Goal: Answer question/provide support

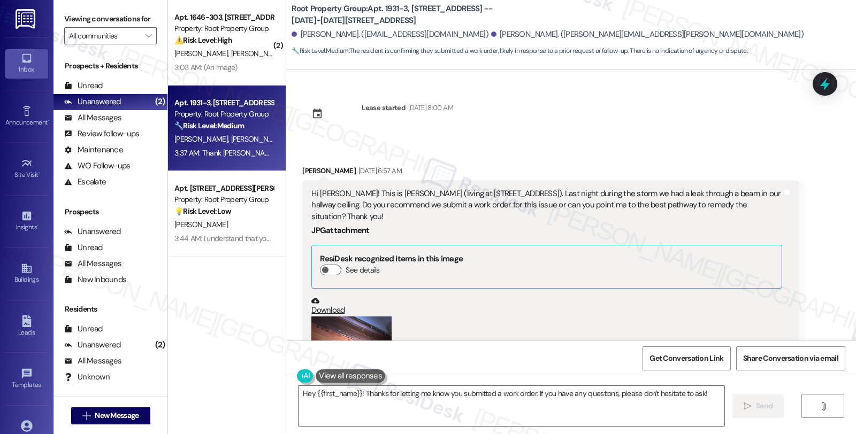
scroll to position [544, 0]
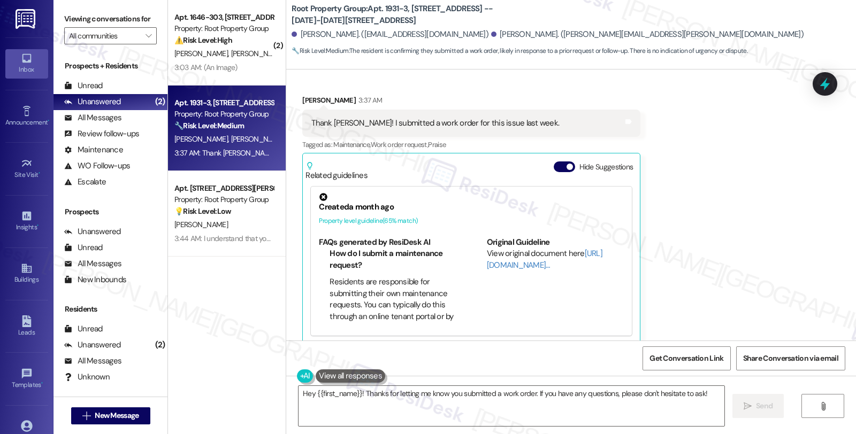
click at [717, 127] on div "Received via SMS [PERSON_NAME] 3:37 AM Thank [PERSON_NAME]! I submitted a work …" at bounding box center [570, 212] width 569 height 282
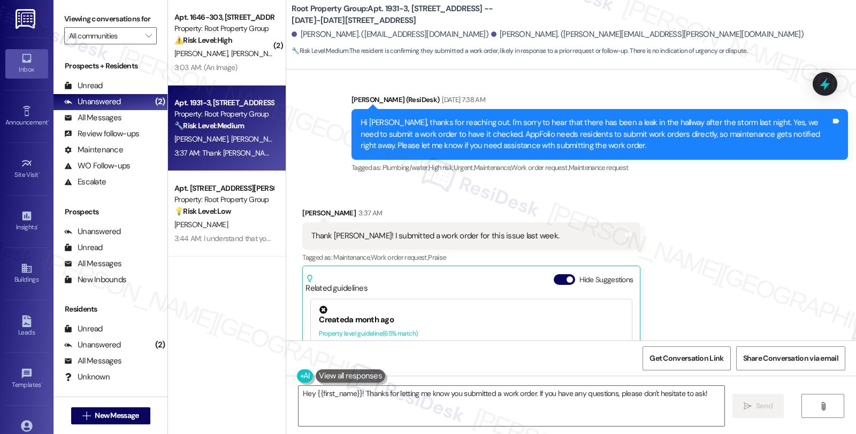
scroll to position [426, 0]
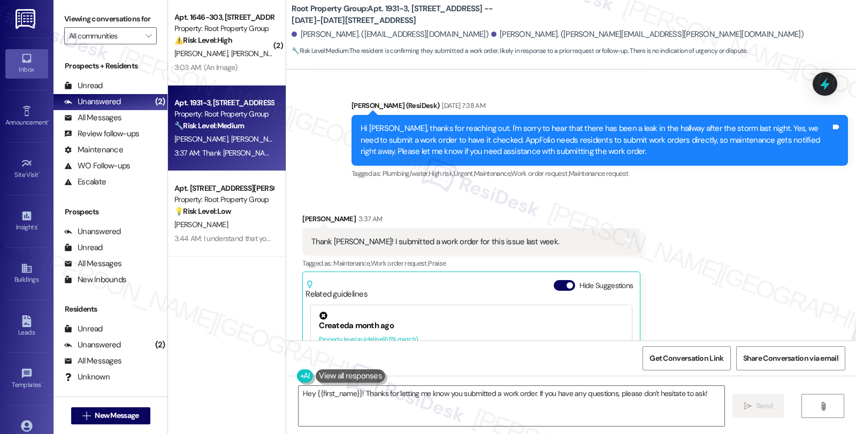
click at [302, 213] on div "[PERSON_NAME] 3:37 AM" at bounding box center [471, 220] width 338 height 15
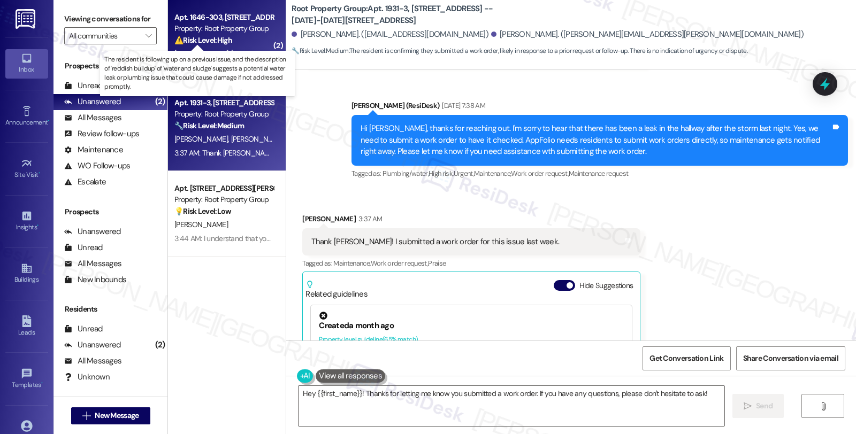
click at [227, 40] on strong "⚠️ Risk Level: High" at bounding box center [203, 40] width 58 height 10
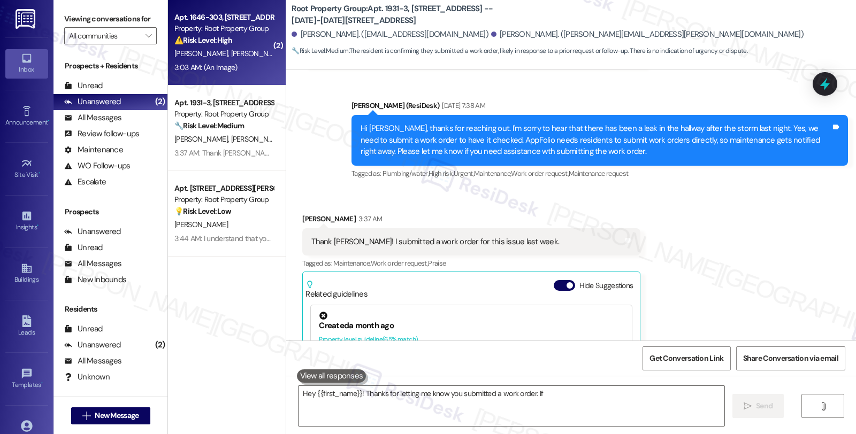
type textarea "Hey {{first_name}}! Thanks for letting me know you submitted a work order. If y…"
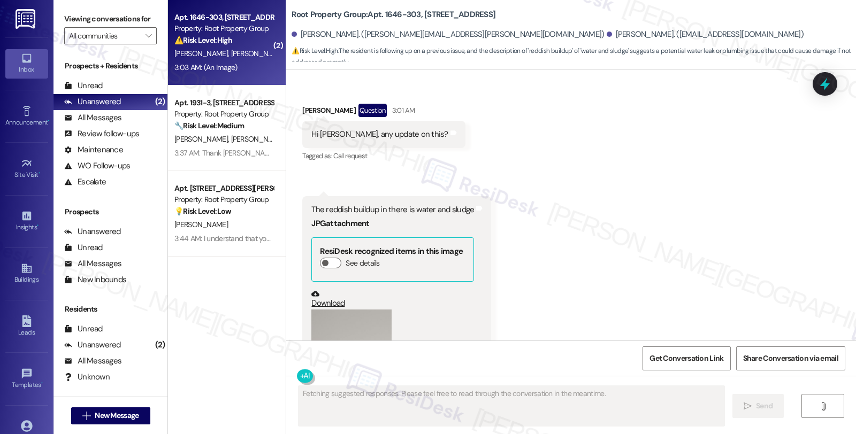
scroll to position [3123, 0]
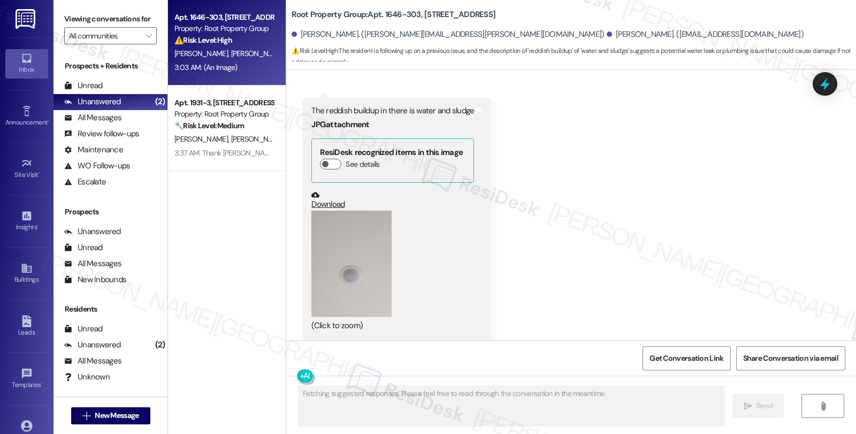
click at [349, 249] on button "Zoom image" at bounding box center [351, 264] width 80 height 106
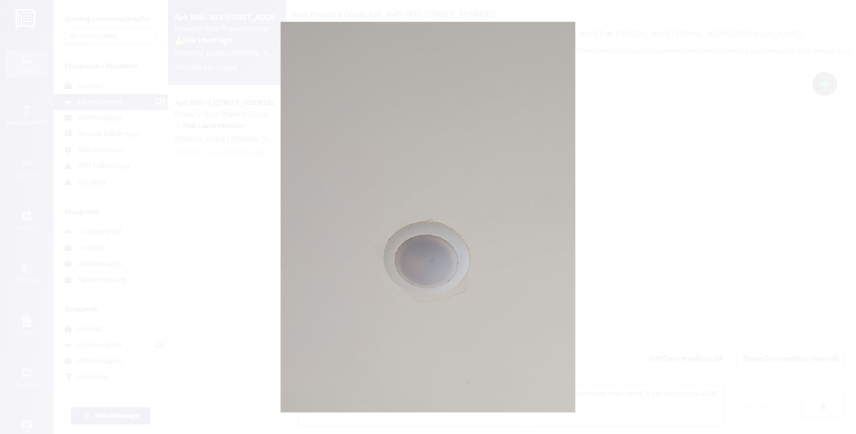
type textarea "Hi {{first_name}}, thanks for the follow-up! I'm checking on the status of the …"
click at [622, 206] on button "Unzoom image" at bounding box center [428, 217] width 856 height 434
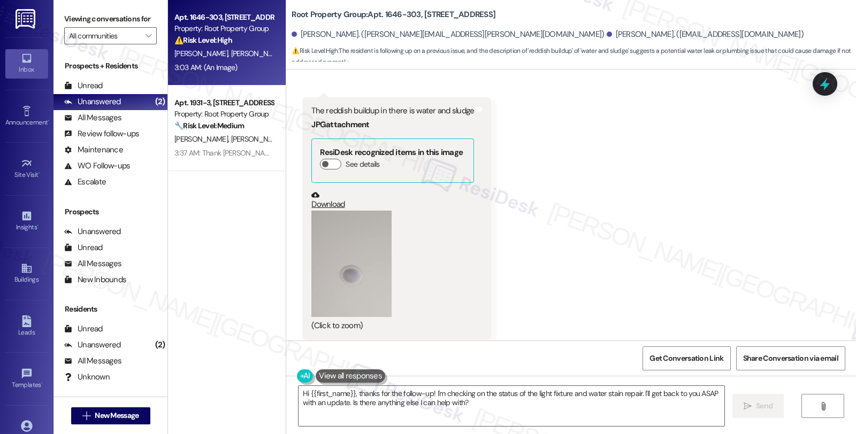
click at [371, 250] on button "Zoom image" at bounding box center [351, 264] width 80 height 106
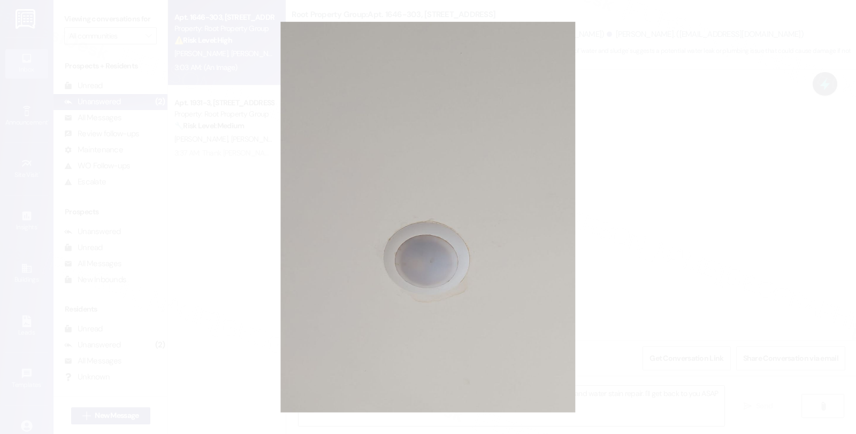
drag, startPoint x: 644, startPoint y: 182, endPoint x: 608, endPoint y: 198, distance: 40.0
click at [642, 187] on button "Unzoom image" at bounding box center [428, 217] width 856 height 434
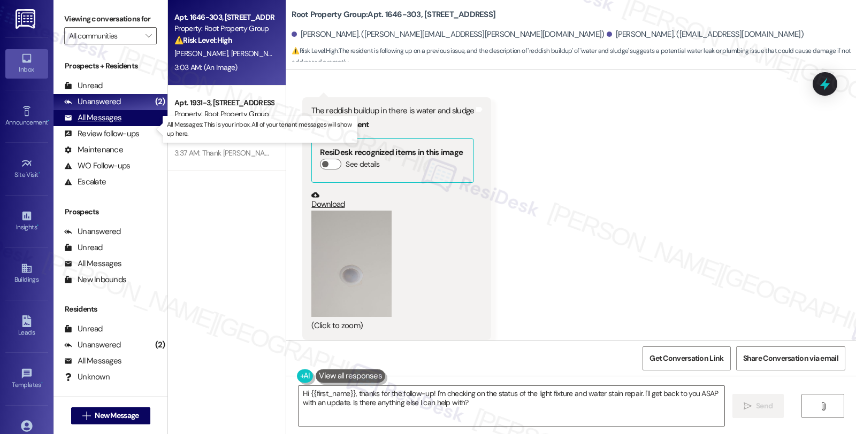
click at [95, 124] on div "All Messages" at bounding box center [92, 117] width 57 height 11
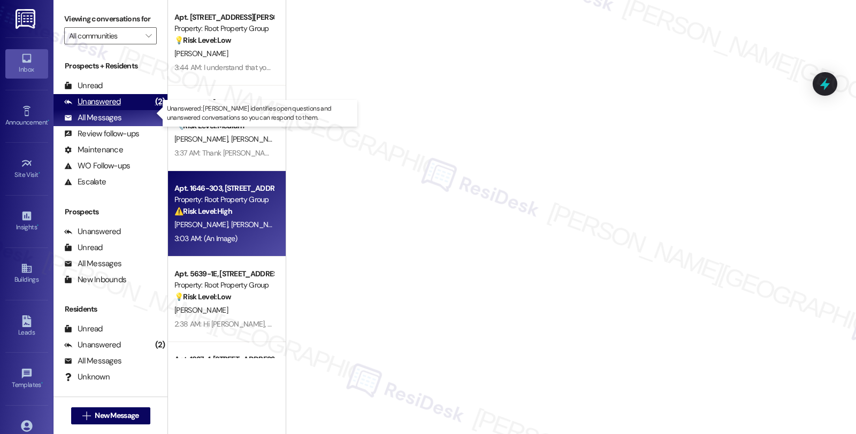
click at [100, 107] on div "Unanswered" at bounding box center [92, 101] width 57 height 11
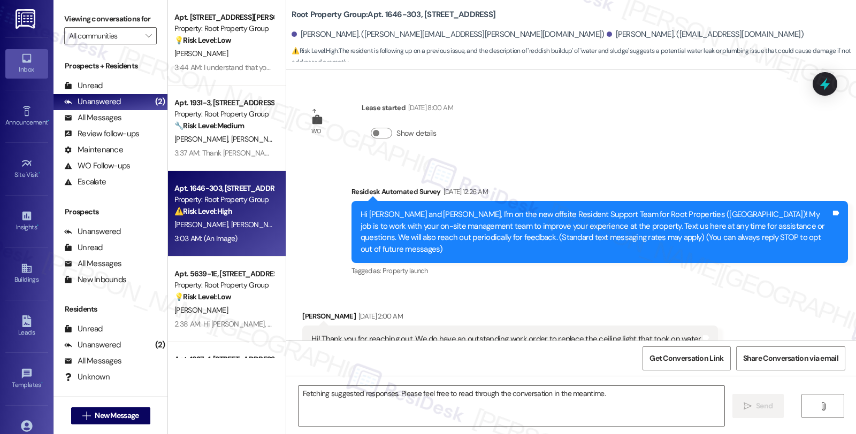
scroll to position [3122, 0]
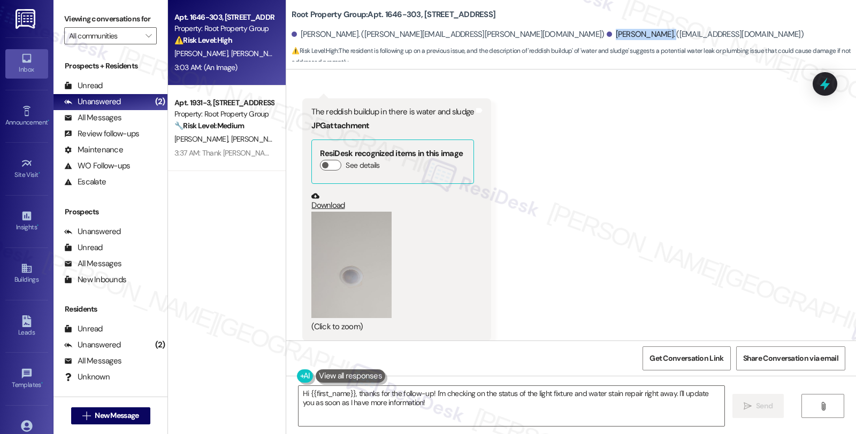
drag, startPoint x: 448, startPoint y: 35, endPoint x: 498, endPoint y: 38, distance: 50.3
click at [606, 38] on div "[PERSON_NAME]. ([EMAIL_ADDRESS][DOMAIN_NAME])" at bounding box center [704, 34] width 197 height 11
copy div "[PERSON_NAME]"
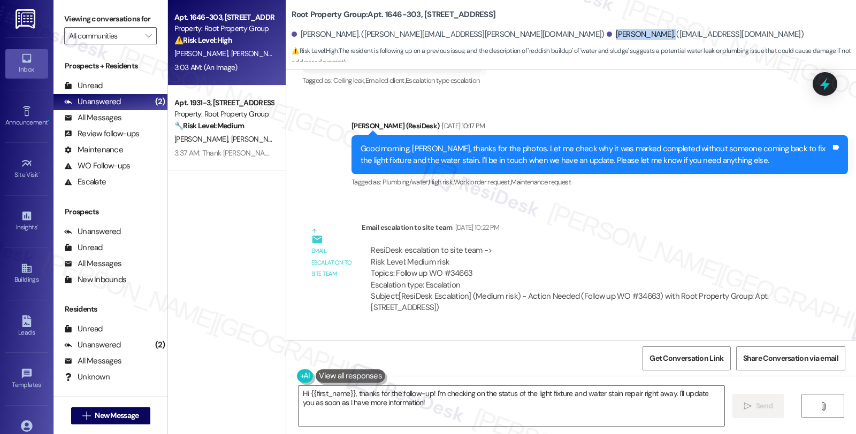
scroll to position [2766, 0]
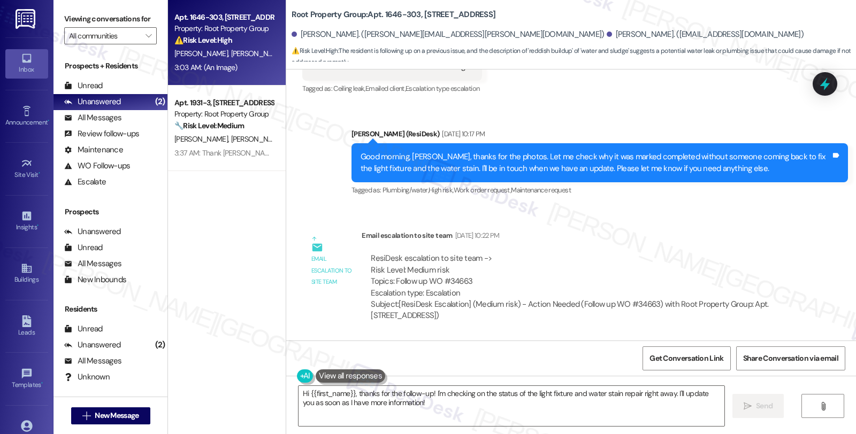
click at [455, 260] on div "ResiDesk escalation to site team -> Risk Level: Medium risk Topics: Follow up W…" at bounding box center [580, 276] width 419 height 46
copy div "34663"
drag, startPoint x: 440, startPoint y: 34, endPoint x: 498, endPoint y: 34, distance: 57.7
click at [606, 34] on div "[PERSON_NAME]. ([EMAIL_ADDRESS][DOMAIN_NAME])" at bounding box center [704, 34] width 197 height 11
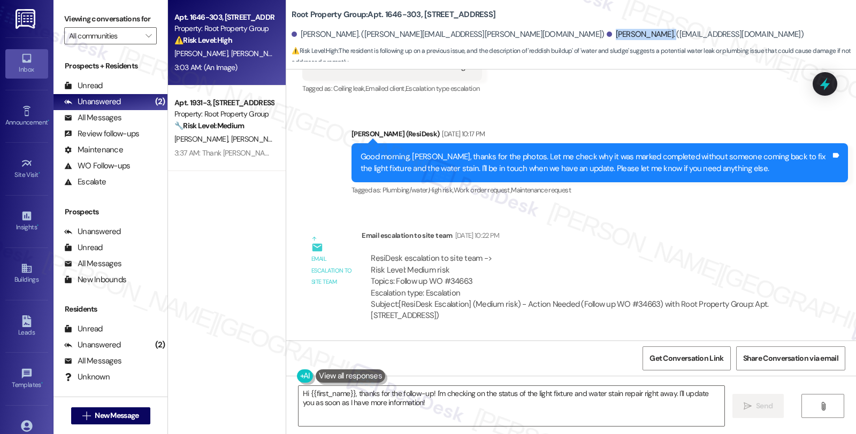
copy div "[PERSON_NAME]"
click at [446, 253] on div "ResiDesk escalation to site team -> Risk Level: Medium risk Topics: Follow up W…" at bounding box center [580, 276] width 419 height 46
click at [448, 253] on div "ResiDesk escalation to site team -> Risk Level: Medium risk Topics: Follow up W…" at bounding box center [580, 276] width 419 height 46
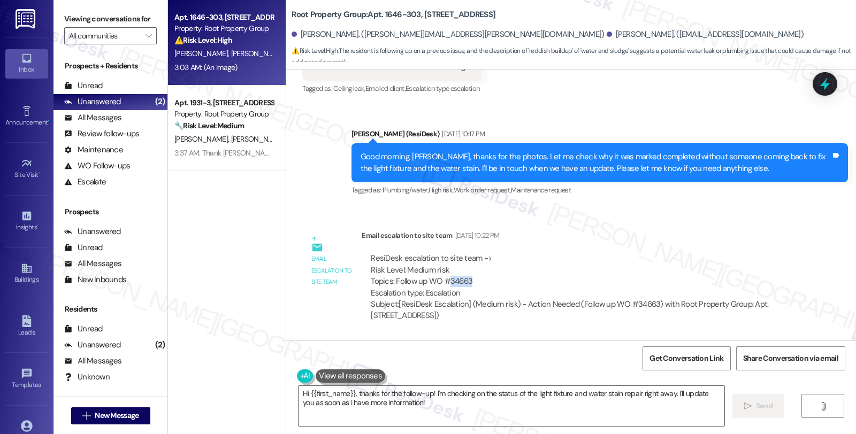
copy div "34663"
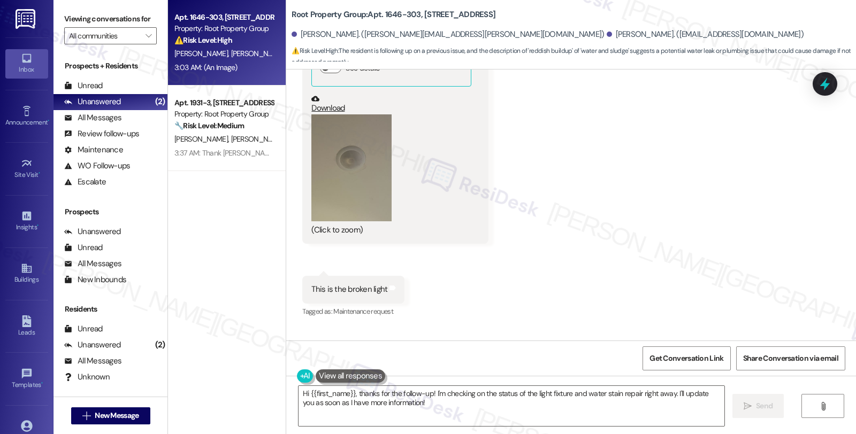
scroll to position [2350, 0]
click at [344, 178] on button "Zoom image" at bounding box center [351, 168] width 80 height 107
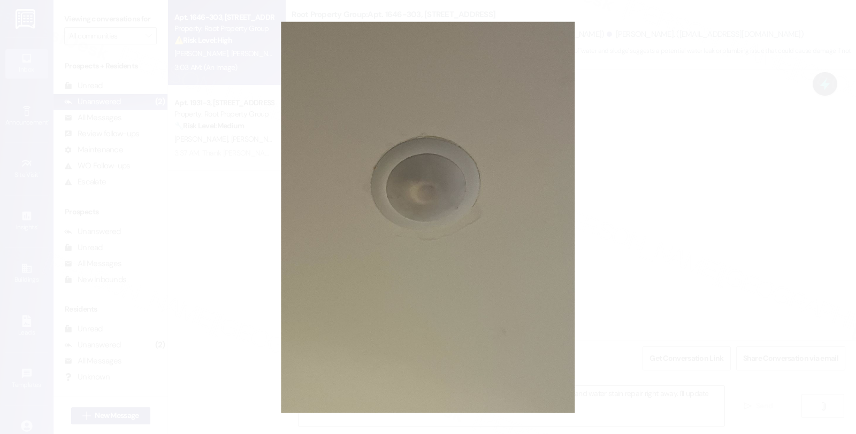
click at [650, 176] on button "Unzoom image" at bounding box center [428, 217] width 856 height 434
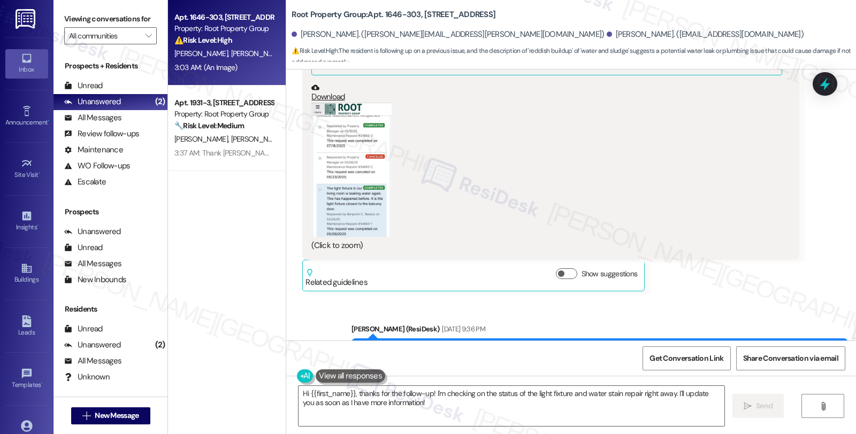
scroll to position [805, 0]
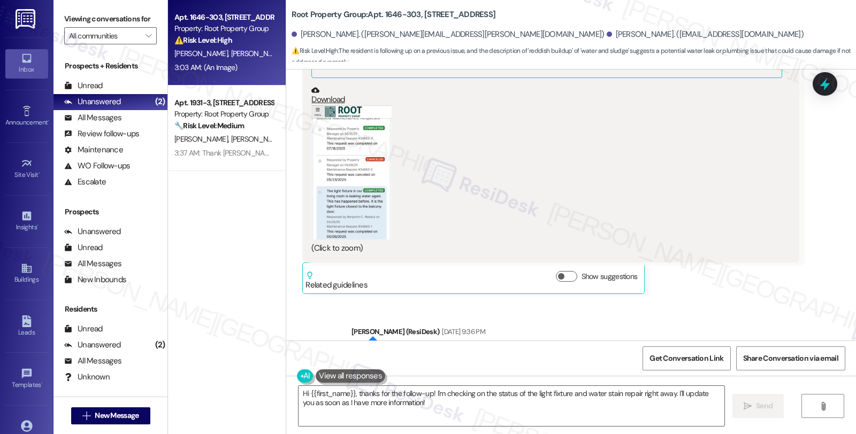
click at [314, 144] on button "Zoom image" at bounding box center [351, 172] width 80 height 134
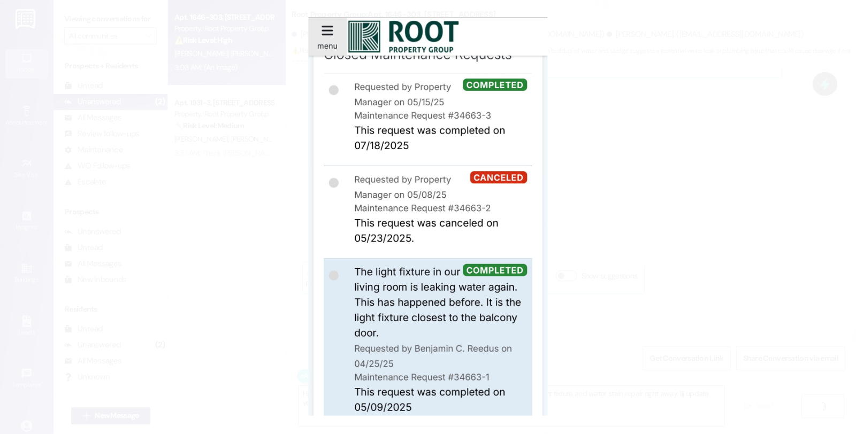
click at [570, 190] on button "Unzoom image" at bounding box center [428, 217] width 856 height 434
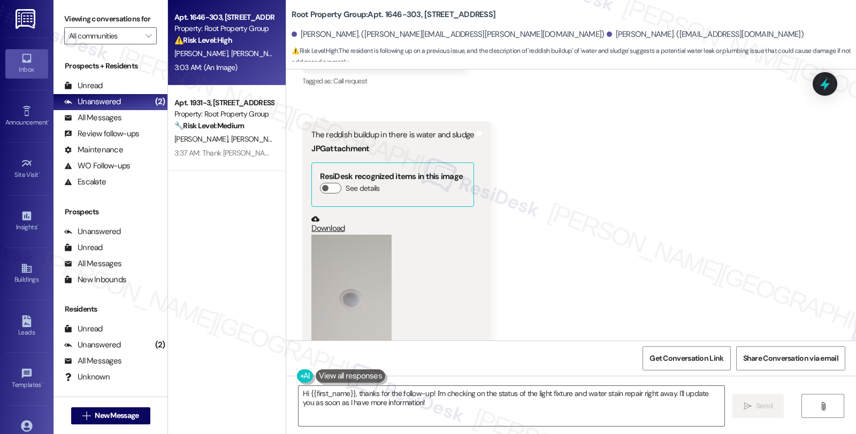
scroll to position [3123, 0]
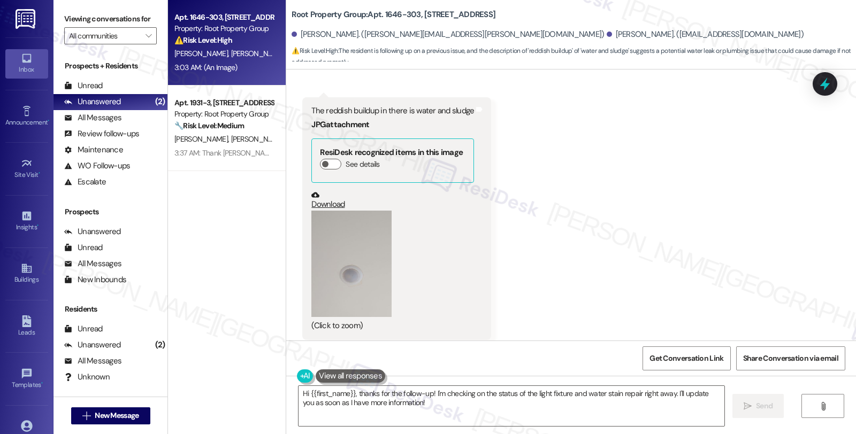
click at [348, 220] on button "Zoom image" at bounding box center [351, 264] width 80 height 106
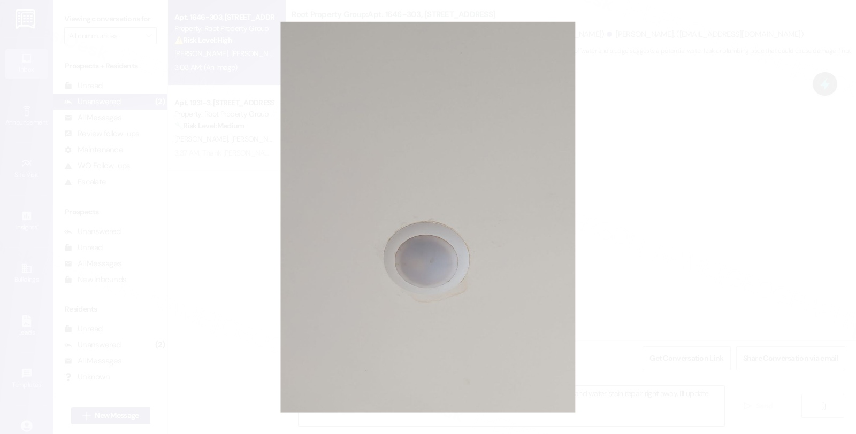
click at [602, 209] on button "Unzoom image" at bounding box center [428, 217] width 856 height 434
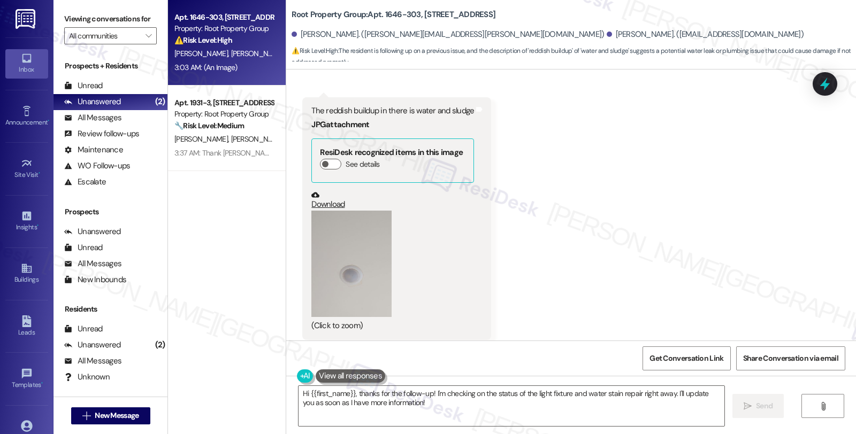
click at [346, 269] on button "Zoom image" at bounding box center [351, 264] width 80 height 106
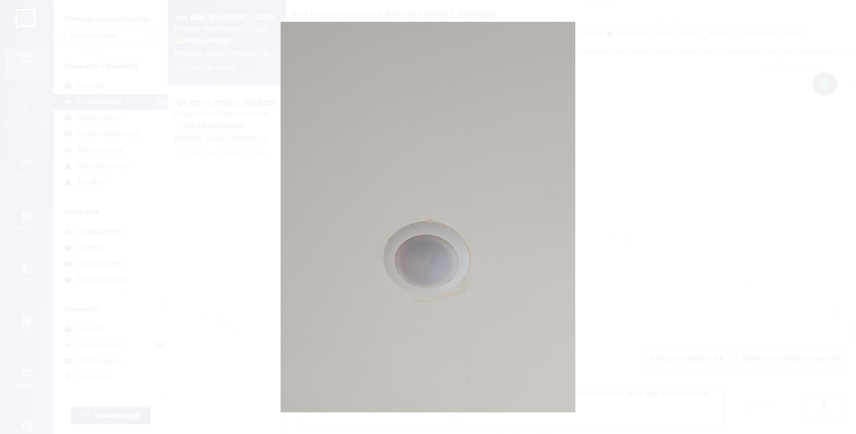
click at [644, 277] on button "Unzoom image" at bounding box center [428, 217] width 856 height 434
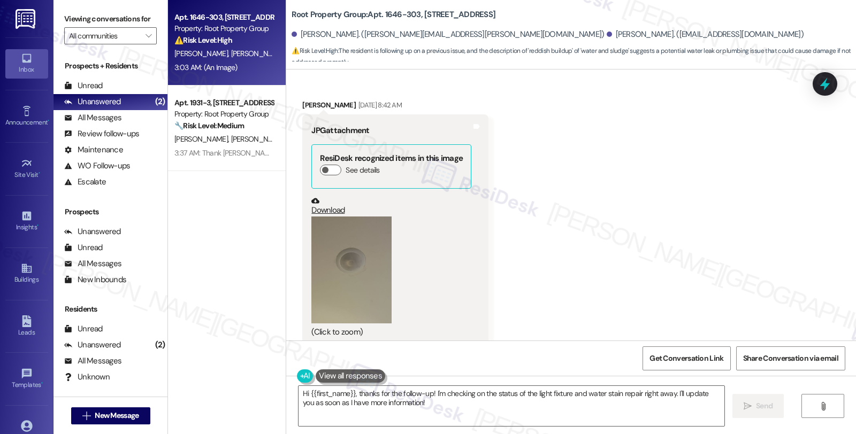
scroll to position [2231, 0]
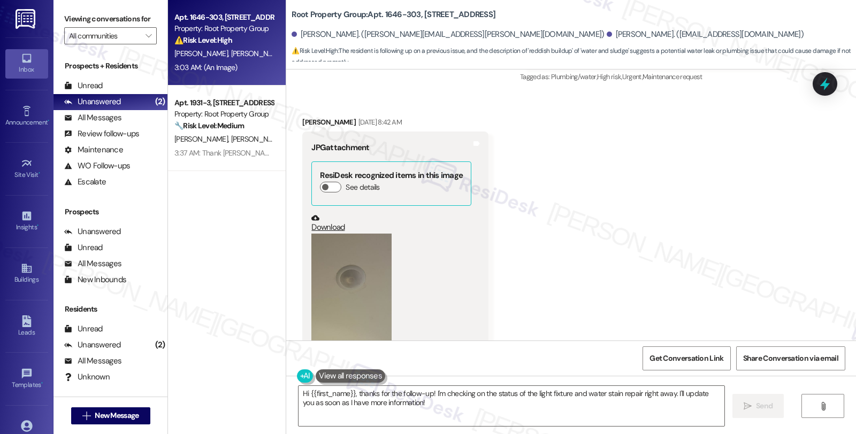
click at [340, 301] on button "Zoom image" at bounding box center [351, 287] width 80 height 107
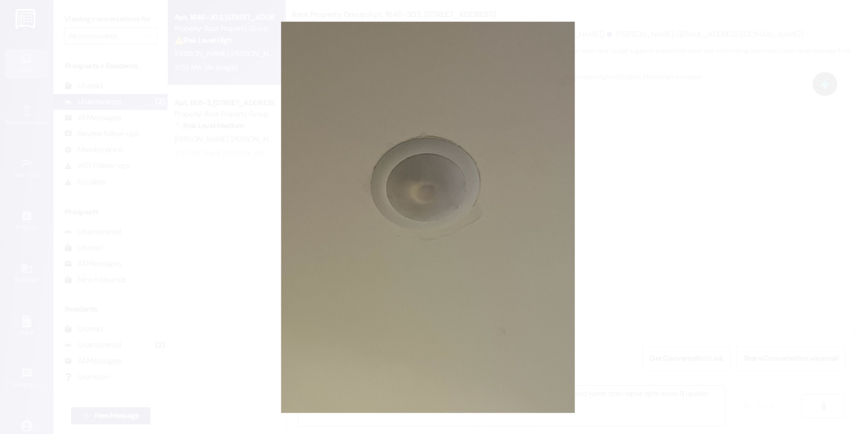
click at [633, 247] on button "Unzoom image" at bounding box center [428, 217] width 856 height 434
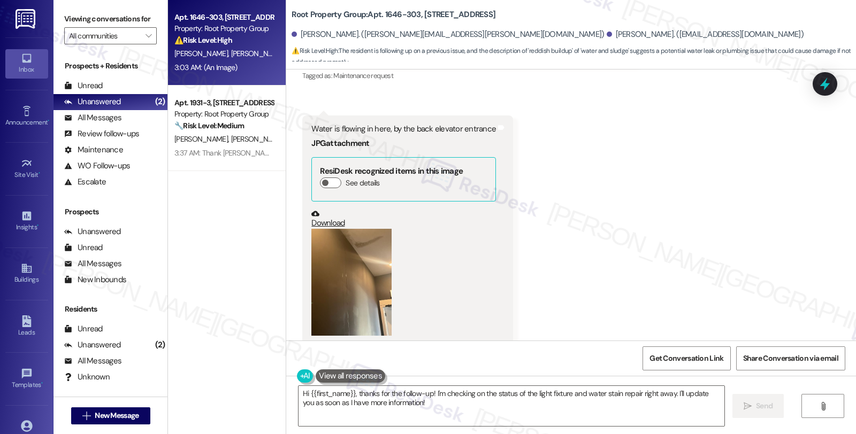
scroll to position [1756, 0]
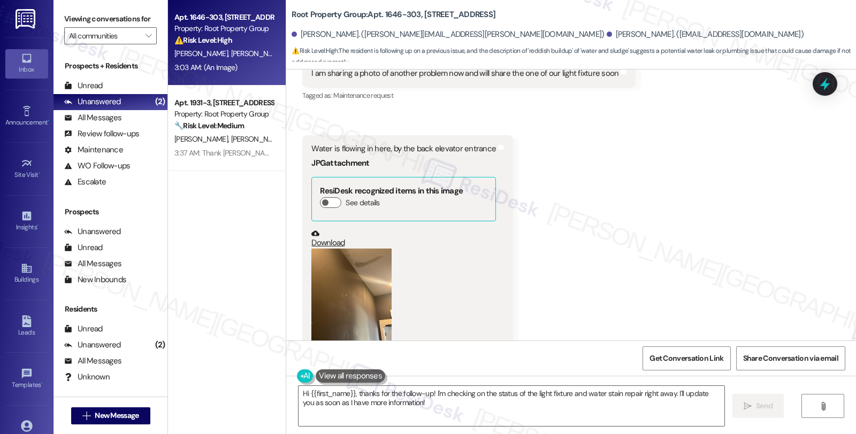
click at [337, 270] on button "Zoom image" at bounding box center [351, 302] width 80 height 107
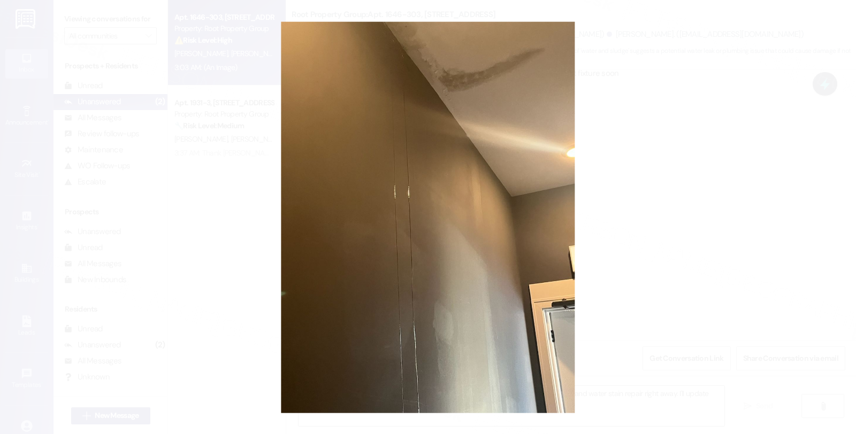
click at [610, 247] on button "Unzoom image" at bounding box center [428, 217] width 856 height 434
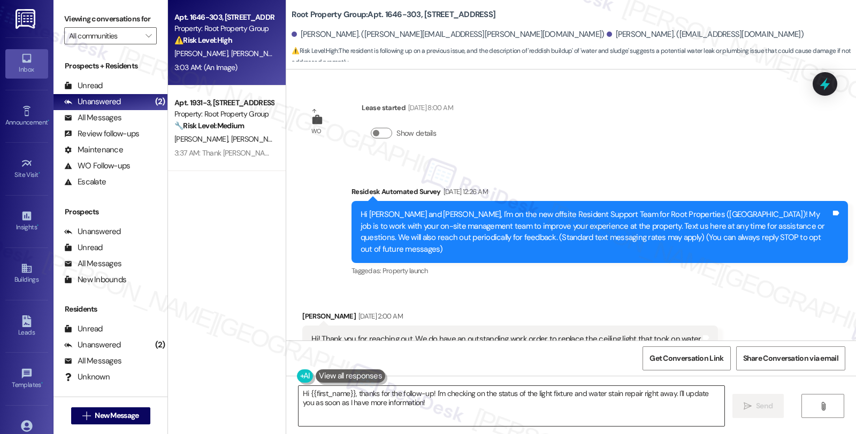
scroll to position [1544, 0]
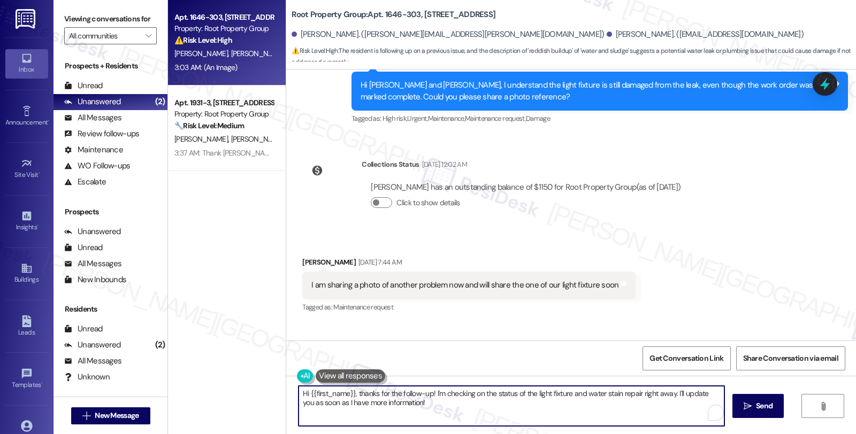
drag, startPoint x: 429, startPoint y: 391, endPoint x: 451, endPoint y: 411, distance: 29.2
click at [451, 411] on textarea "Hi {{first_name}}, thanks for the follow-up! I'm checking on the status of the …" at bounding box center [511, 406] width 426 height 40
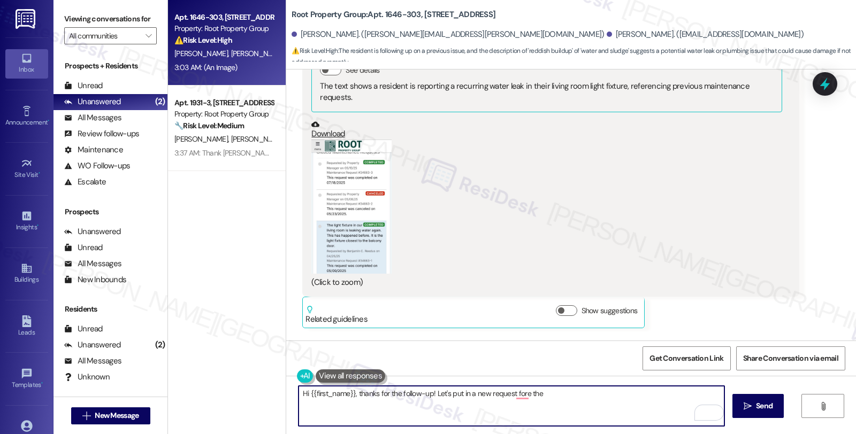
scroll to position [772, 0]
click at [550, 392] on textarea "Hi {{first_name}}, thanks for the follow-up! Let's put in a new request for the" at bounding box center [511, 406] width 426 height 40
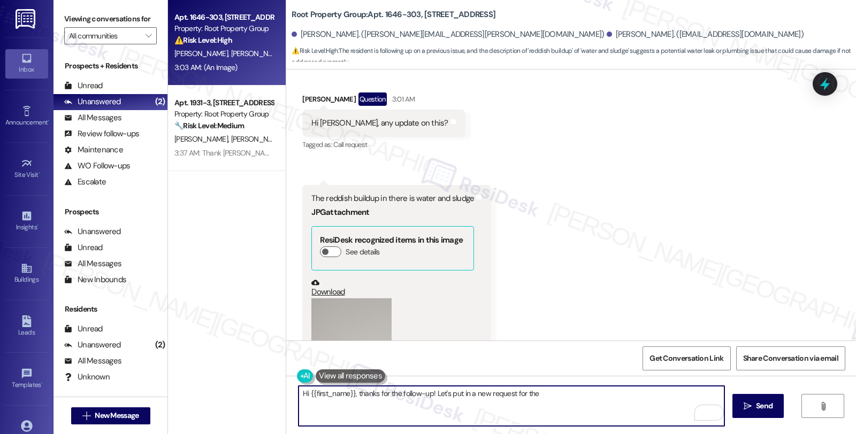
scroll to position [3089, 0]
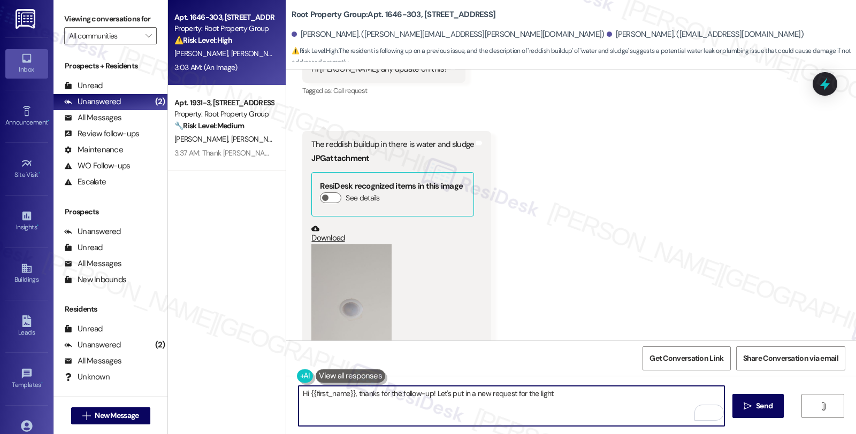
click at [600, 394] on textarea "Hi {{first_name}}, thanks for the follow-up! Let's put in a new request for the…" at bounding box center [511, 406] width 426 height 40
click at [559, 393] on textarea "Hi {{first_name}}, thanks for the follow-up! Let's put in a new request for the…" at bounding box center [511, 406] width 426 height 40
click at [546, 392] on textarea "Hi {{first_name}}, thanks for the follow-up! Let's put in a new request for the…" at bounding box center [511, 406] width 426 height 40
paste textarea "AppFolio needs residents to submit work orders directly so maintenance gets not…"
type textarea "Hi {{first_name}}, thanks for the follow-up! Let's put in a new request for the…"
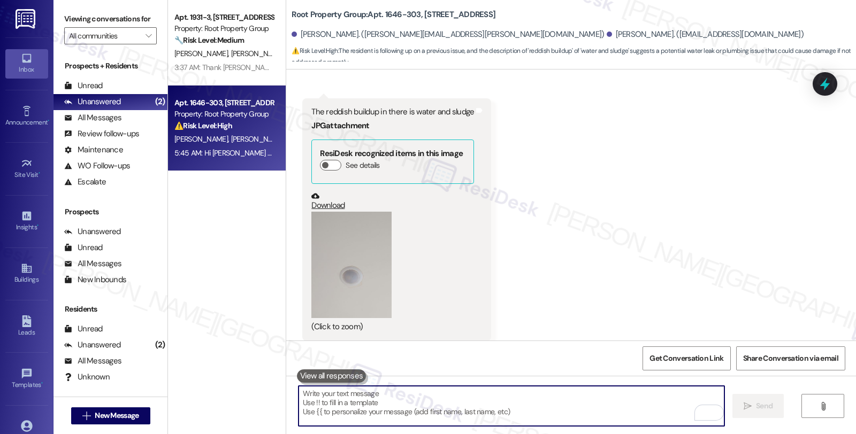
scroll to position [3208, 0]
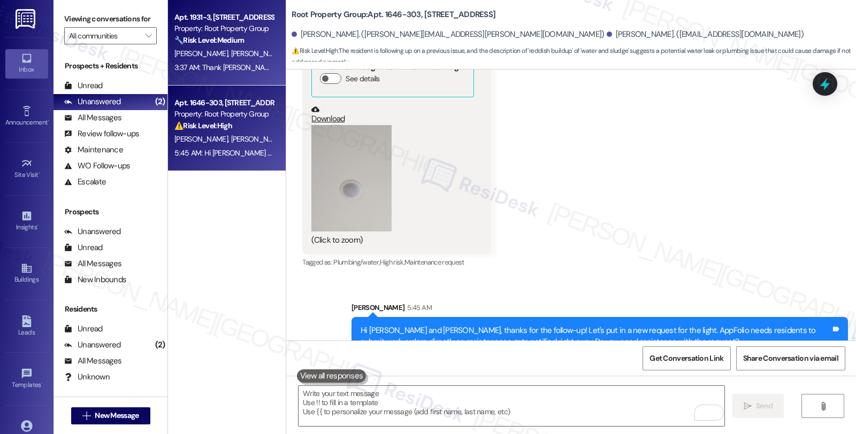
click at [231, 49] on span "[PERSON_NAME]" at bounding box center [257, 54] width 53 height 10
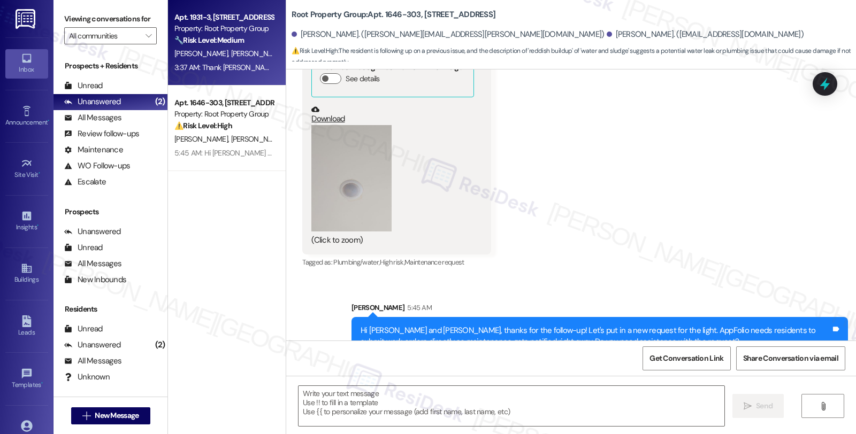
type textarea "Fetching suggested responses. Please feel free to read through the conversation…"
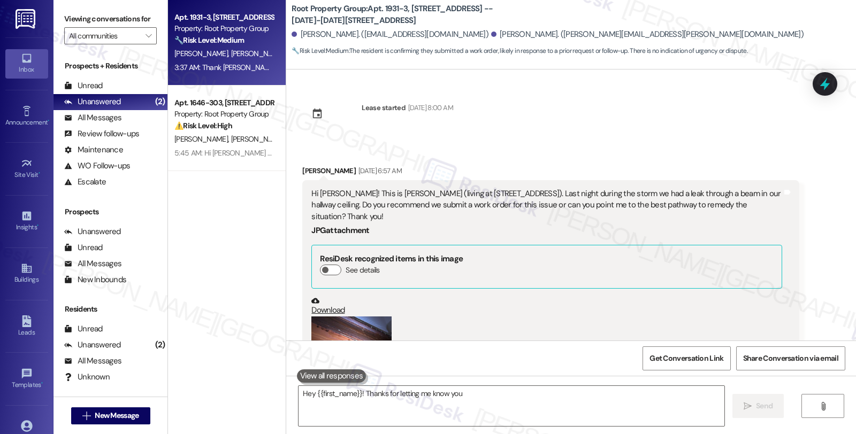
scroll to position [544, 0]
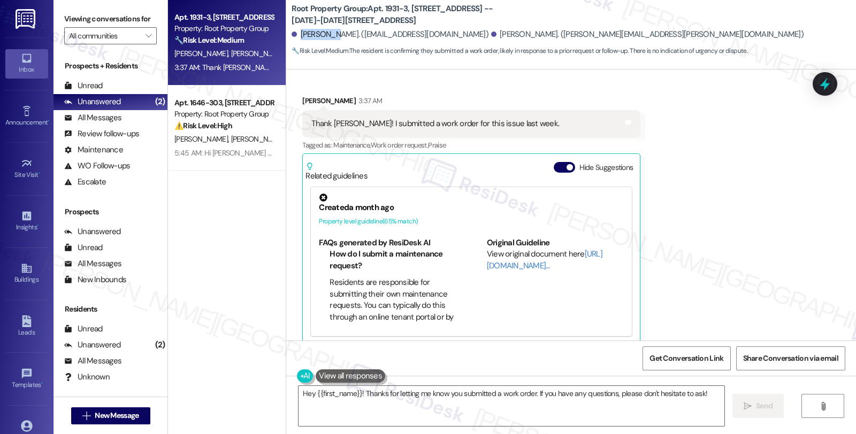
drag, startPoint x: 292, startPoint y: 36, endPoint x: 322, endPoint y: 35, distance: 30.0
click at [322, 35] on div "[PERSON_NAME]. ([EMAIL_ADDRESS][DOMAIN_NAME])" at bounding box center [389, 34] width 197 height 11
copy div "[PERSON_NAME]"
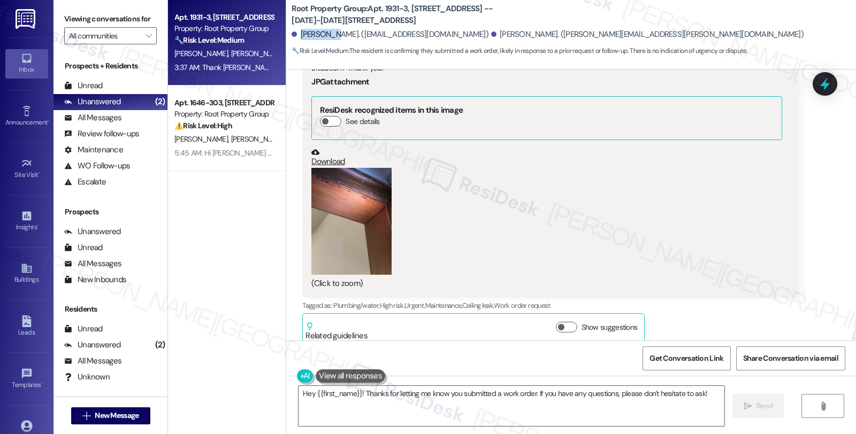
scroll to position [128, 0]
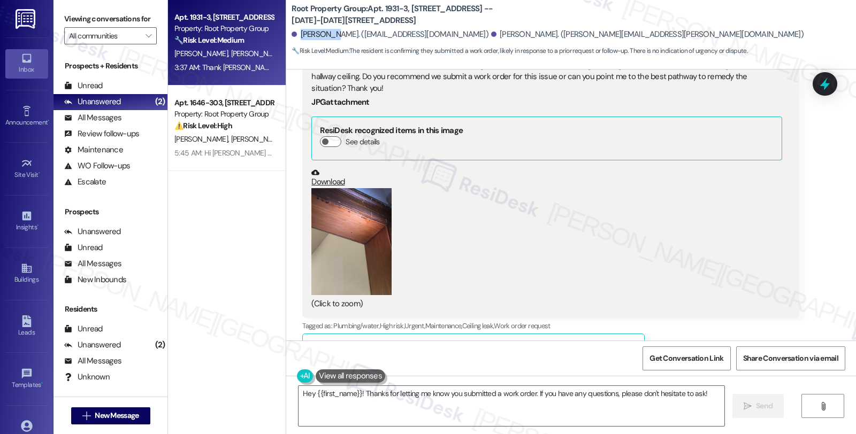
click at [329, 232] on button "Zoom image" at bounding box center [351, 241] width 80 height 107
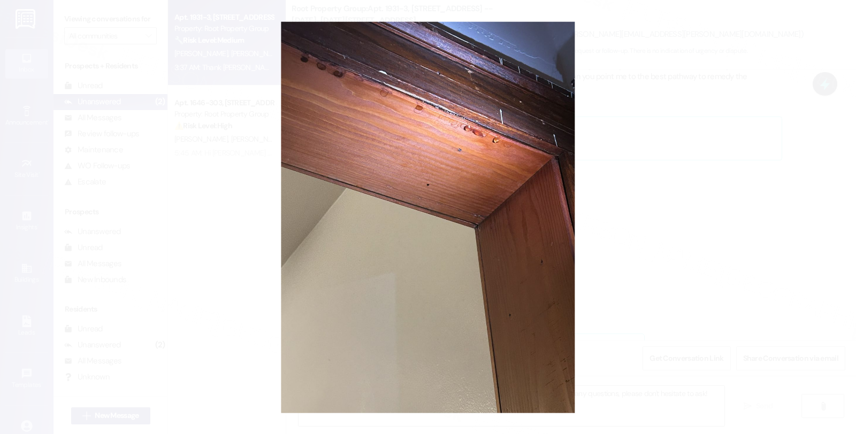
click at [650, 220] on button "Unzoom image" at bounding box center [428, 217] width 856 height 434
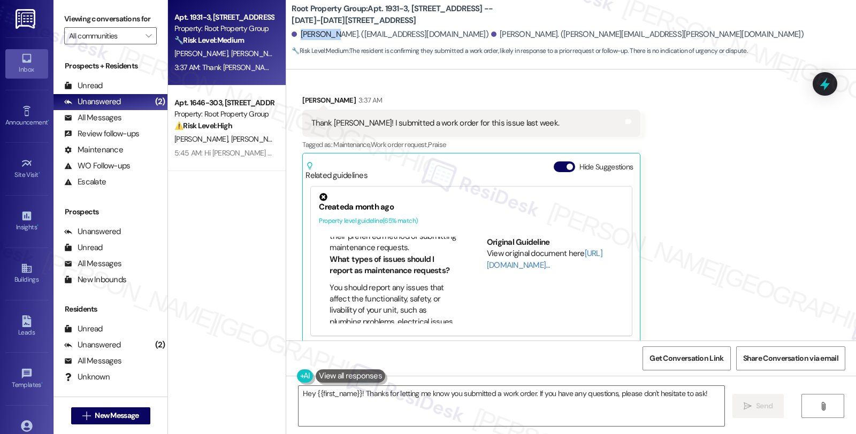
scroll to position [178, 0]
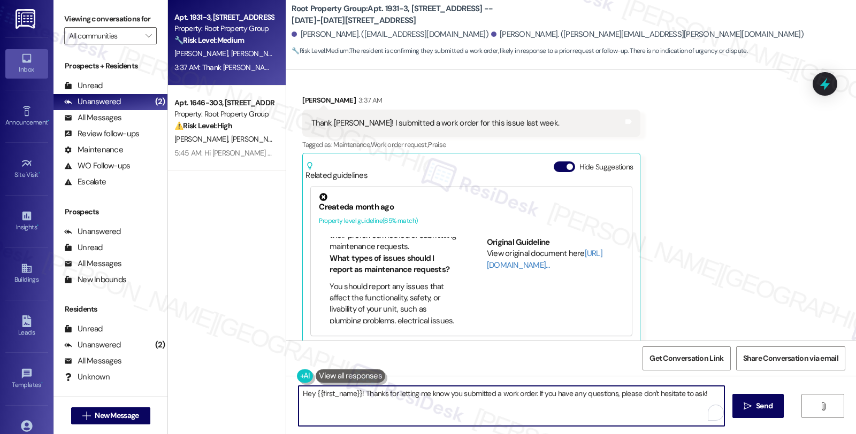
drag, startPoint x: 316, startPoint y: 392, endPoint x: 354, endPoint y: 392, distance: 38.0
click at [354, 392] on textarea "Hey {{first_name}}! Thanks for letting me know you submitted a work order. If y…" at bounding box center [511, 406] width 426 height 40
click at [498, 398] on textarea "Hey [PERSON_NAME], thanks for letting me know you submitted a work order. If yo…" at bounding box center [511, 406] width 426 height 40
paste textarea "#37127-1"
click at [549, 392] on textarea "Hey [PERSON_NAME], thanks for letting me know you submitted a work order. I see…" at bounding box center [511, 406] width 426 height 40
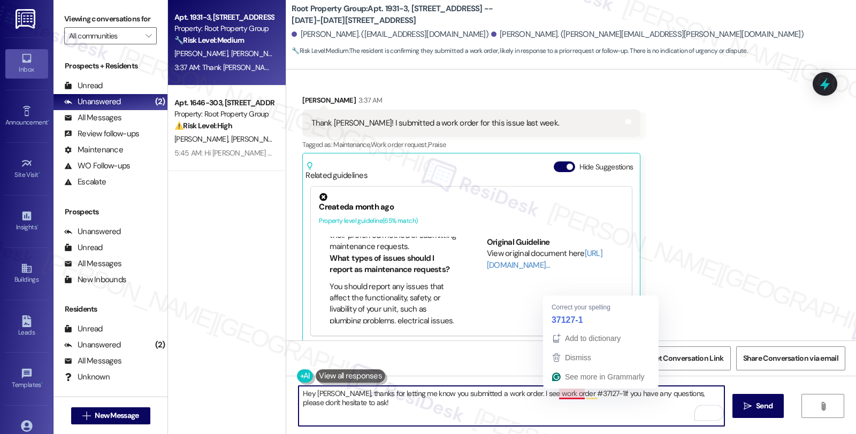
click at [572, 396] on textarea "Hey [PERSON_NAME], thanks for letting me know you submitted a work order. I see…" at bounding box center [511, 406] width 426 height 40
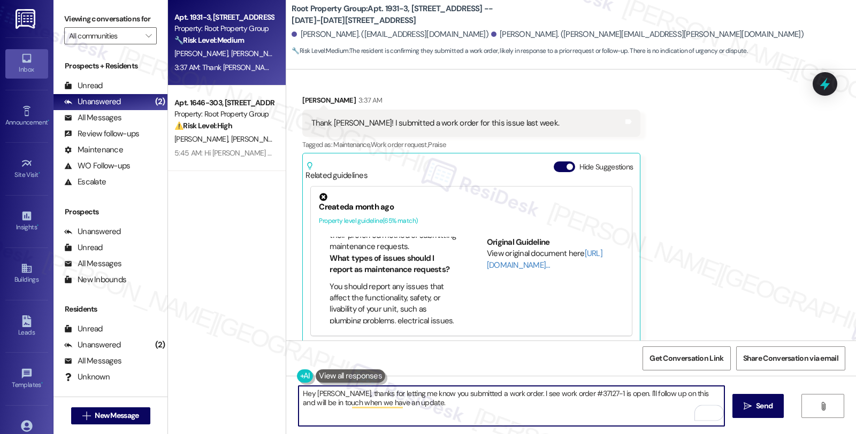
click at [431, 399] on textarea "Hey [PERSON_NAME], thanks for letting me know you submitted a work order. I see…" at bounding box center [511, 406] width 426 height 40
type textarea "Hey [PERSON_NAME], thanks for letting me know you submitted a work order. I see…"
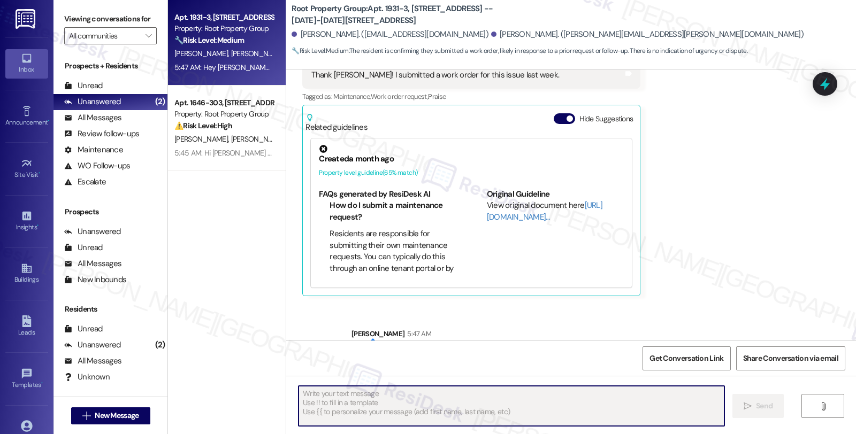
scroll to position [631, 0]
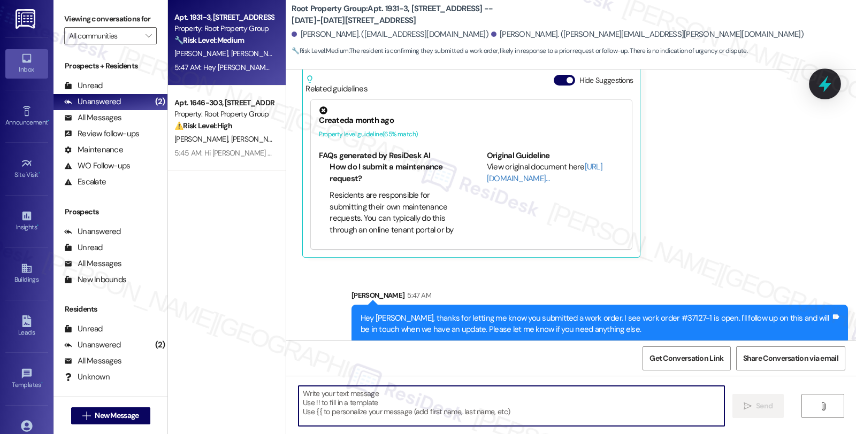
click at [825, 78] on icon at bounding box center [824, 84] width 18 height 18
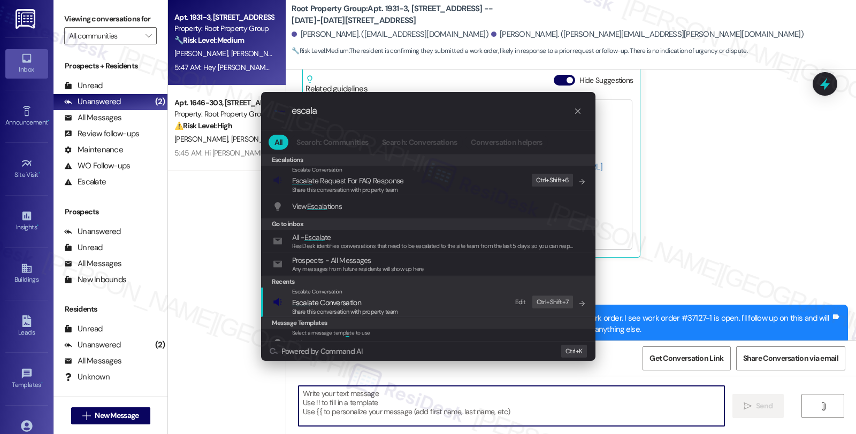
type input "escala"
click at [335, 302] on span "Escala te Conversation" at bounding box center [326, 303] width 69 height 10
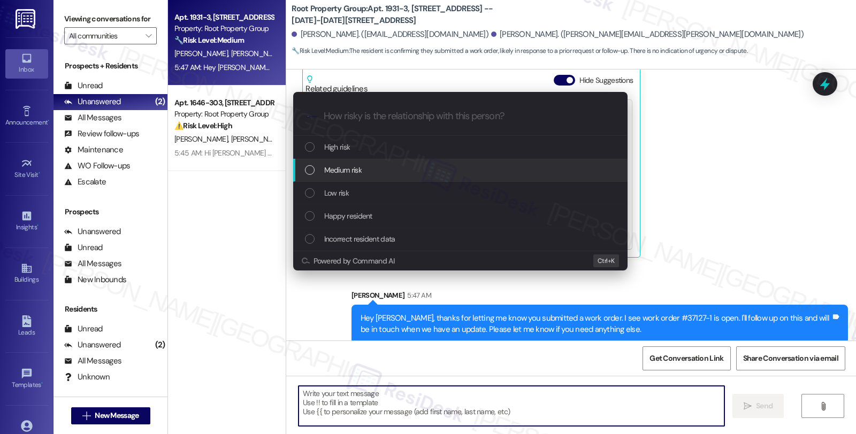
click at [349, 172] on span "Medium risk" at bounding box center [342, 170] width 37 height 12
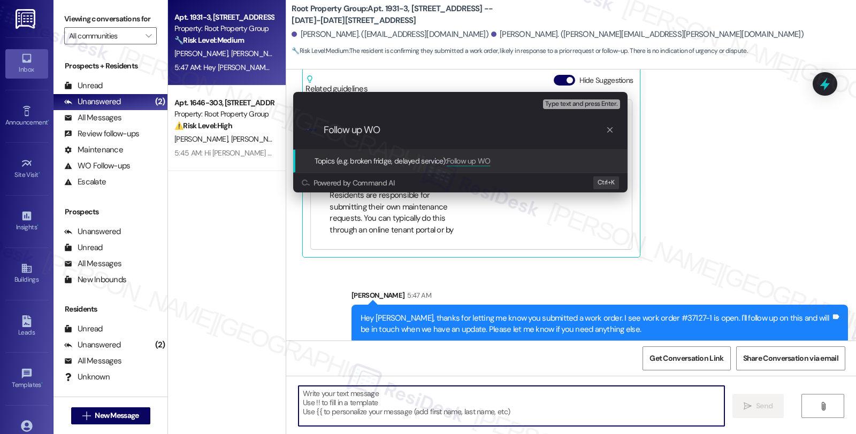
paste input "#37127-1"
type input "Follow up WO #37127-1 (leak in the hallway)"
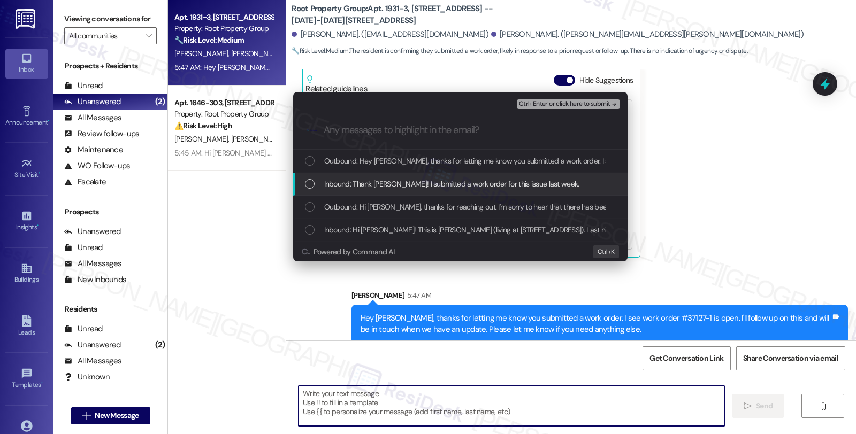
click at [350, 183] on span "Inbound: Thank [PERSON_NAME]! I submitted a work order for this issue last week." at bounding box center [451, 184] width 255 height 12
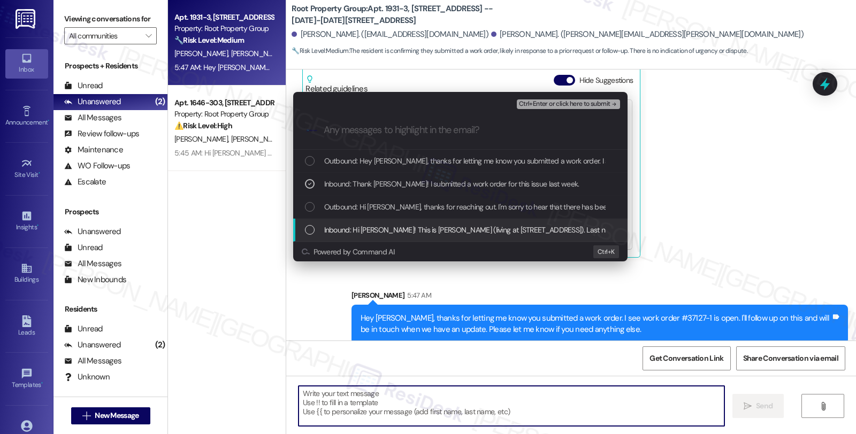
click at [353, 228] on span "Inbound: Hi [PERSON_NAME]! This is [PERSON_NAME] (living at [STREET_ADDRESS]). …" at bounding box center [788, 230] width 929 height 12
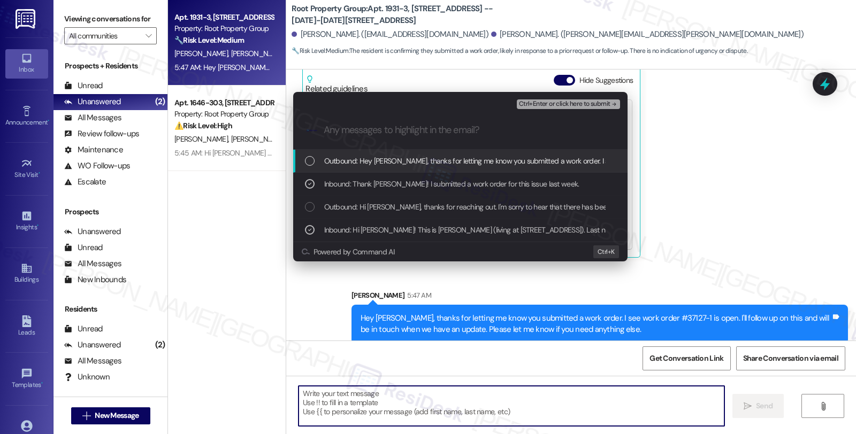
click at [541, 105] on span "Ctrl+Enter or click here to submit" at bounding box center [564, 104] width 91 height 7
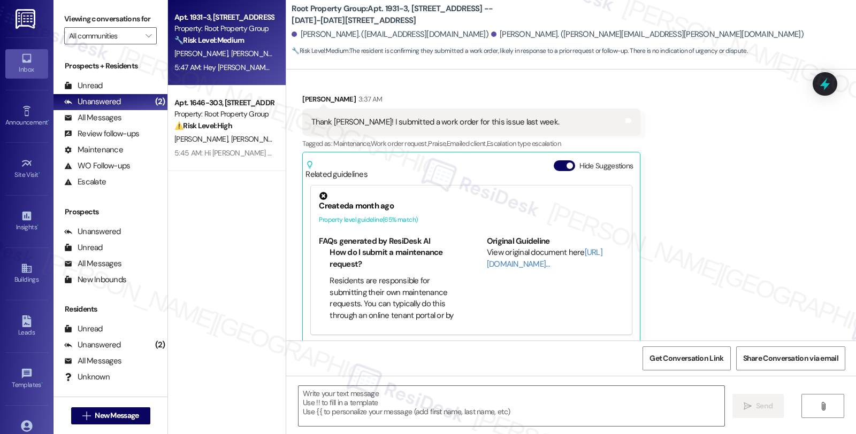
scroll to position [544, 0]
type textarea "Fetching suggested responses. Please feel free to read through the conversation…"
